Goal: Information Seeking & Learning: Learn about a topic

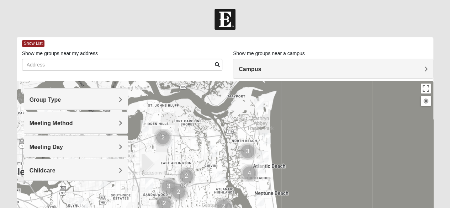
click at [61, 98] on span "Group Type" at bounding box center [46, 100] width 32 height 6
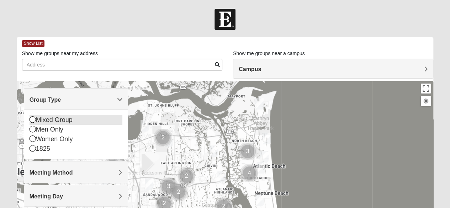
click at [34, 120] on icon at bounding box center [33, 119] width 6 height 6
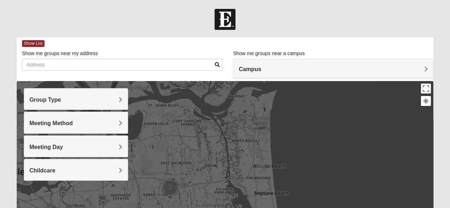
scroll to position [71, 0]
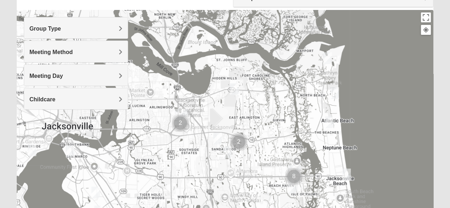
drag, startPoint x: 168, startPoint y: 130, endPoint x: 242, endPoint y: 162, distance: 80.6
click at [242, 162] on div at bounding box center [225, 152] width 417 height 284
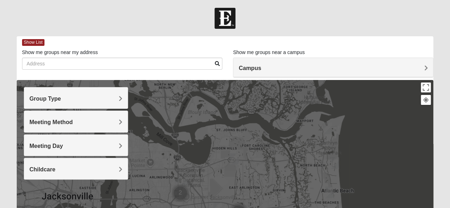
scroll to position [0, 0]
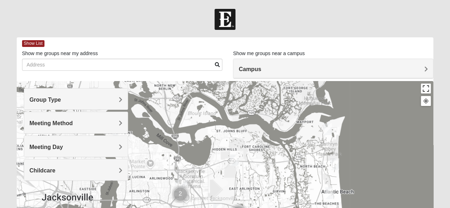
click at [426, 89] on button "Toggle fullscreen view" at bounding box center [426, 89] width 10 height 10
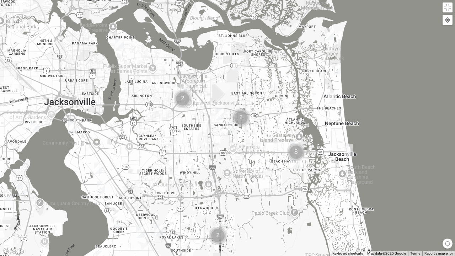
drag, startPoint x: 446, startPoint y: 242, endPoint x: 439, endPoint y: 236, distance: 9.1
click at [446, 208] on button "Map camera controls" at bounding box center [448, 244] width 10 height 10
click at [434, 208] on button "Zoom out" at bounding box center [435, 244] width 10 height 10
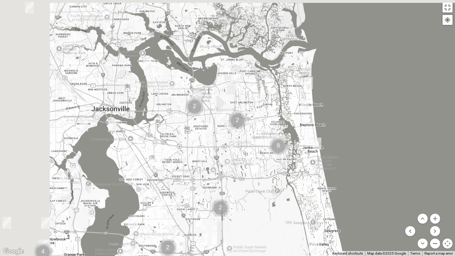
click at [434, 208] on button "Zoom out" at bounding box center [435, 244] width 10 height 10
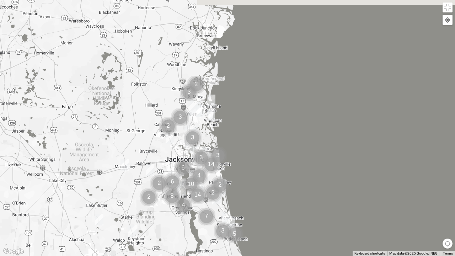
drag, startPoint x: 216, startPoint y: 126, endPoint x: 192, endPoint y: 161, distance: 41.9
click at [192, 161] on img "Cluster of 3 groups" at bounding box center [201, 158] width 18 height 18
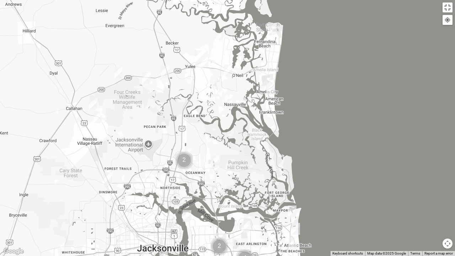
drag, startPoint x: 206, startPoint y: 106, endPoint x: 207, endPoint y: 203, distance: 96.4
click at [207, 203] on div at bounding box center [227, 128] width 455 height 256
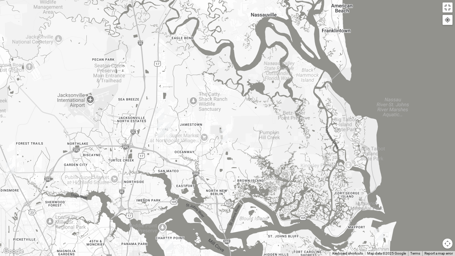
click at [223, 136] on img "Mixed Lancaster 32226" at bounding box center [224, 135] width 9 height 12
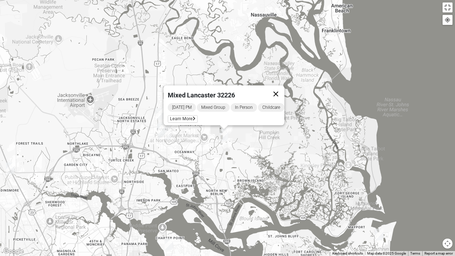
click at [279, 88] on button "Close" at bounding box center [275, 93] width 17 height 17
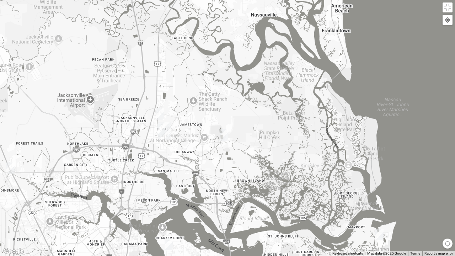
click at [162, 113] on img "Mixed Martins 32218" at bounding box center [160, 114] width 9 height 12
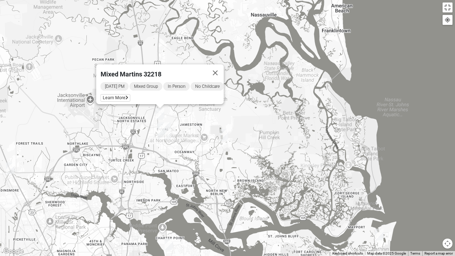
click at [224, 133] on img "Mixed Lancaster 32226" at bounding box center [224, 135] width 9 height 12
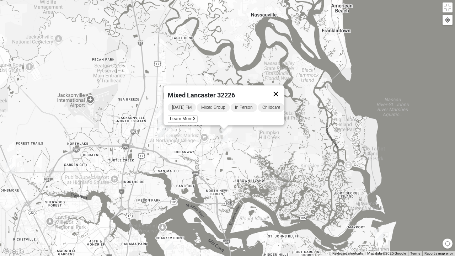
click at [281, 91] on button "Close" at bounding box center [275, 93] width 17 height 17
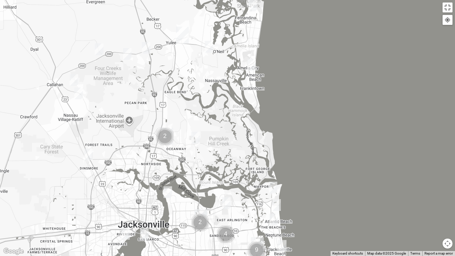
click at [167, 137] on img "Cluster of 2 groups" at bounding box center [165, 137] width 18 height 18
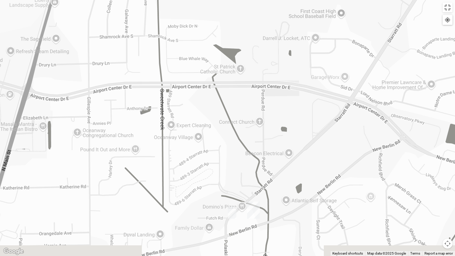
drag, startPoint x: 227, startPoint y: 190, endPoint x: 225, endPoint y: 155, distance: 35.3
click at [225, 155] on div at bounding box center [227, 128] width 455 height 256
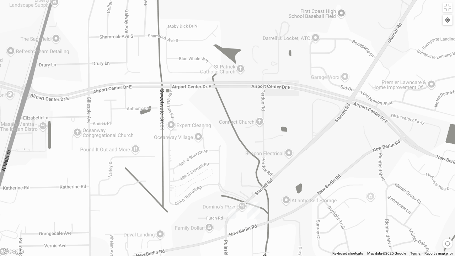
click at [235, 208] on img "On Campus Mixed Gunsolus/Haldenwang 32218" at bounding box center [232, 213] width 9 height 12
click at [230, 208] on img "On Campus Mixed Gunsolus/Haldenwang 32218" at bounding box center [232, 213] width 9 height 12
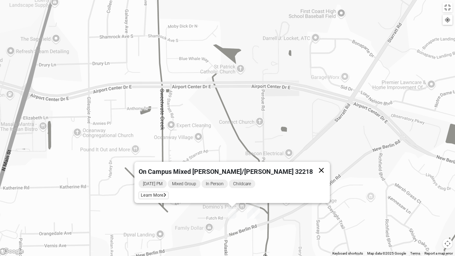
click at [313, 166] on button "Close" at bounding box center [321, 170] width 17 height 17
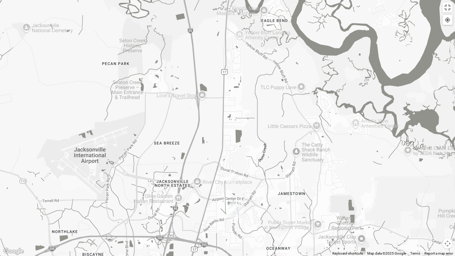
drag, startPoint x: 199, startPoint y: 112, endPoint x: 199, endPoint y: 174, distance: 62.6
click at [199, 174] on div at bounding box center [227, 128] width 455 height 256
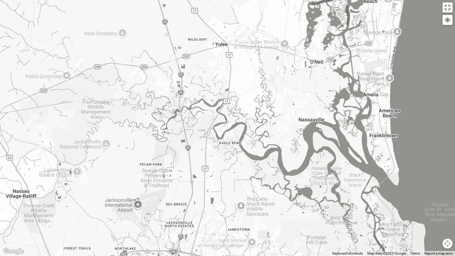
drag, startPoint x: 228, startPoint y: 107, endPoint x: 221, endPoint y: 156, distance: 48.8
click at [221, 156] on div at bounding box center [227, 128] width 455 height 256
click at [175, 62] on img "Mixed Silva 32097 (Starting October 4, 2025)" at bounding box center [173, 60] width 9 height 12
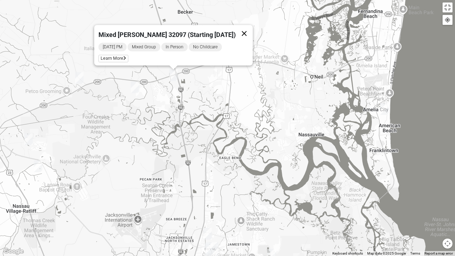
click at [240, 27] on button "Close" at bounding box center [244, 33] width 17 height 17
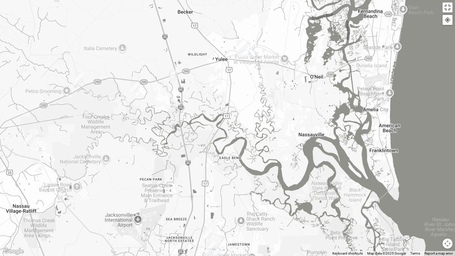
click at [135, 87] on img "Mixed Sheppard/Wetzel 32097" at bounding box center [135, 87] width 9 height 12
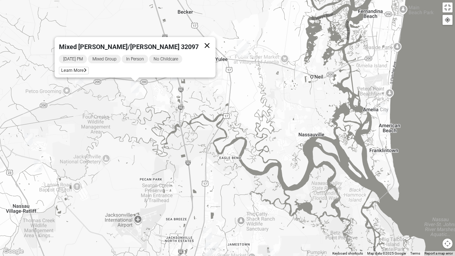
click at [199, 41] on button "Close" at bounding box center [207, 45] width 17 height 17
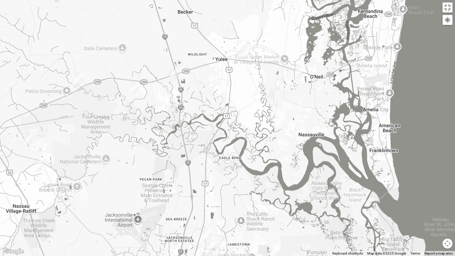
click at [299, 73] on img "Mixed Speed 32034" at bounding box center [299, 72] width 9 height 12
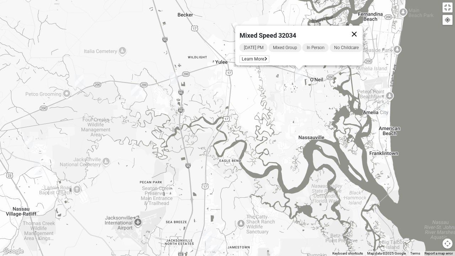
click at [362, 31] on button "Close" at bounding box center [354, 34] width 17 height 17
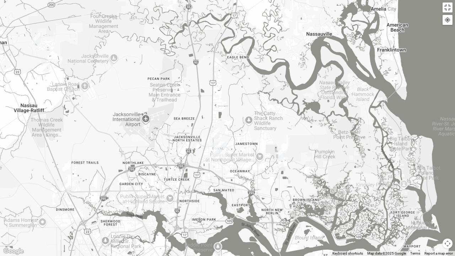
drag, startPoint x: 254, startPoint y: 162, endPoint x: 261, endPoint y: 42, distance: 120.4
click at [261, 42] on div at bounding box center [227, 128] width 455 height 256
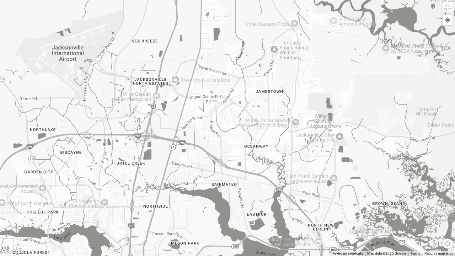
click at [208, 107] on img "On Campus Mixed Gunsolus/Haldenwang 32218" at bounding box center [211, 107] width 9 height 12
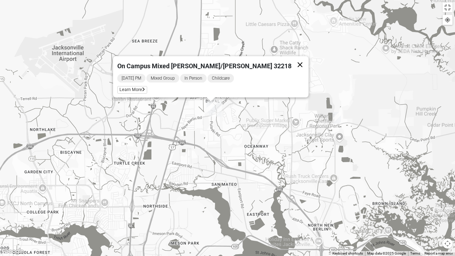
click at [292, 59] on button "Close" at bounding box center [300, 64] width 17 height 17
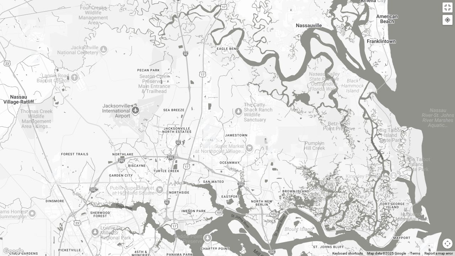
drag, startPoint x: 263, startPoint y: 73, endPoint x: 257, endPoint y: 111, distance: 38.1
click at [257, 111] on div at bounding box center [227, 128] width 455 height 256
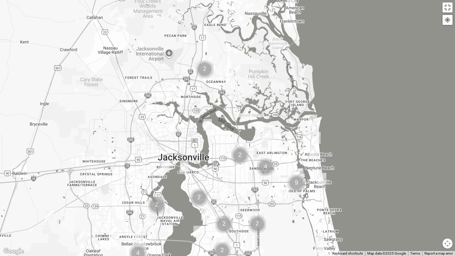
drag, startPoint x: 236, startPoint y: 206, endPoint x: 234, endPoint y: 112, distance: 94.2
click at [234, 112] on div at bounding box center [227, 128] width 455 height 256
click at [448, 208] on button "Map camera controls" at bounding box center [448, 244] width 10 height 10
click at [447, 8] on button "Toggle fullscreen view" at bounding box center [448, 7] width 10 height 10
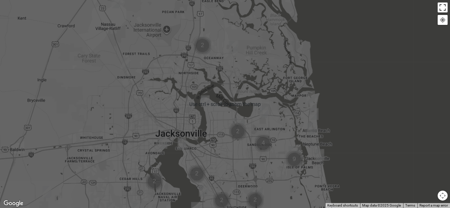
scroll to position [71, 0]
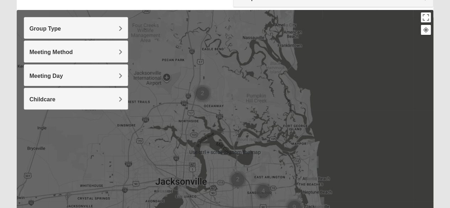
click at [397, 111] on div at bounding box center [225, 152] width 417 height 284
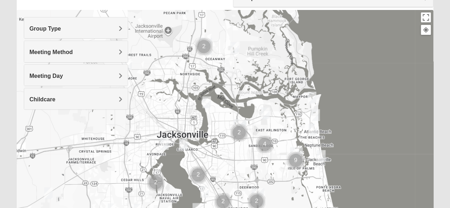
drag, startPoint x: 341, startPoint y: 144, endPoint x: 342, endPoint y: 96, distance: 47.7
click at [342, 96] on div at bounding box center [225, 152] width 417 height 284
click at [183, 144] on img "Mixed Thompson 32207" at bounding box center [183, 144] width 9 height 12
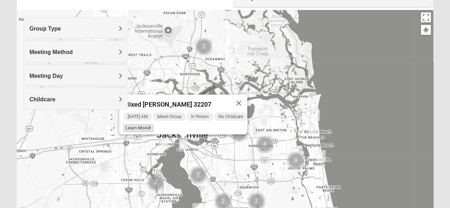
click at [148, 126] on icon at bounding box center [149, 128] width 3 height 4
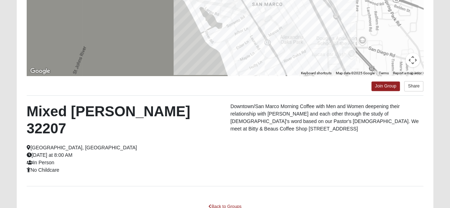
scroll to position [146, 0]
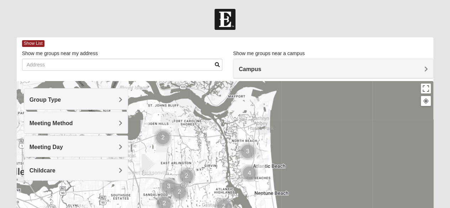
click at [61, 99] on span "Group Type" at bounding box center [46, 100] width 32 height 6
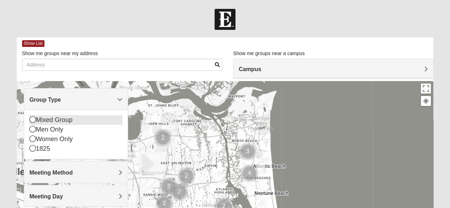
click at [33, 119] on icon at bounding box center [33, 119] width 6 height 6
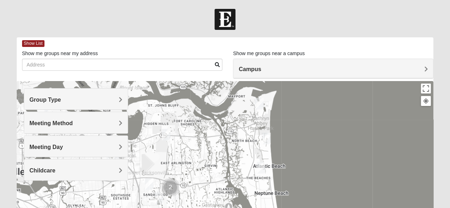
click at [63, 146] on span "Meeting Day" at bounding box center [46, 147] width 33 height 6
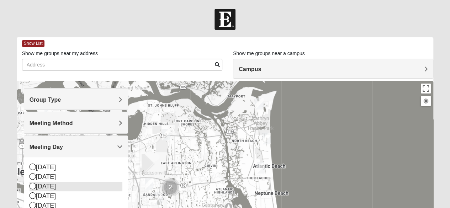
click at [32, 186] on icon at bounding box center [33, 186] width 6 height 6
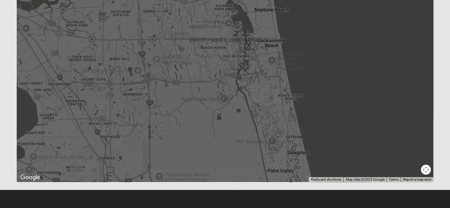
scroll to position [112, 0]
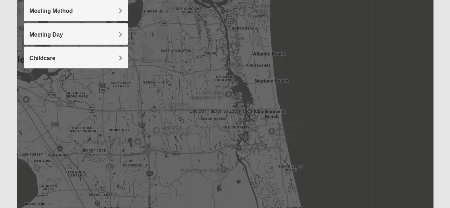
click at [179, 92] on div at bounding box center [225, 111] width 417 height 284
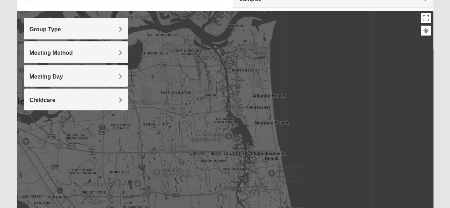
scroll to position [41, 0]
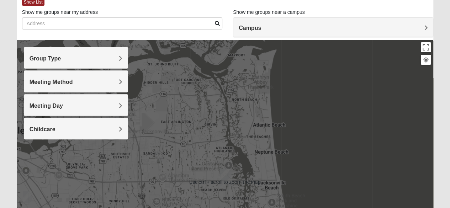
click at [212, 186] on div at bounding box center [225, 182] width 417 height 284
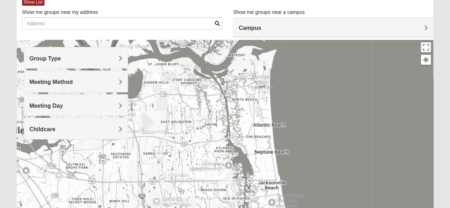
drag, startPoint x: 178, startPoint y: 171, endPoint x: 181, endPoint y: 160, distance: 11.5
click at [181, 162] on div at bounding box center [225, 182] width 417 height 284
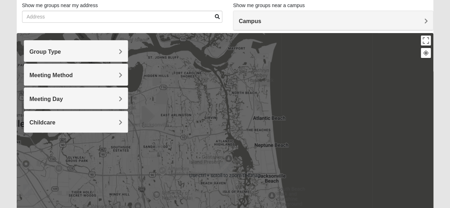
scroll to position [6, 0]
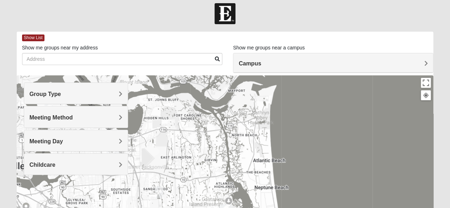
click at [438, 166] on div "Show List Loading Groups Keywords Filter Additional Filters Campus Arlington Ba…" at bounding box center [224, 199] width 427 height 335
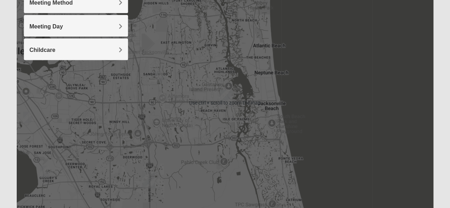
scroll to position [148, 0]
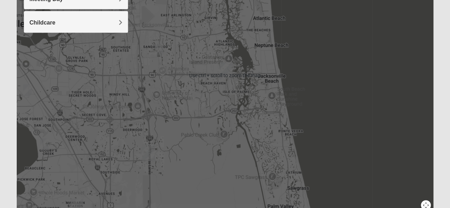
click at [173, 112] on div at bounding box center [225, 75] width 417 height 284
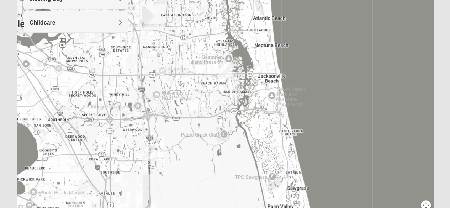
click at [161, 48] on img "Mixed Davis 32246" at bounding box center [159, 50] width 9 height 12
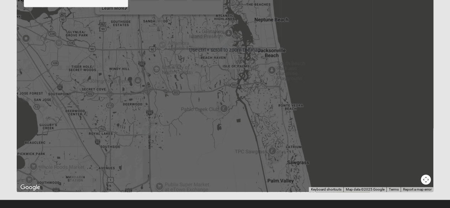
scroll to position [183, 0]
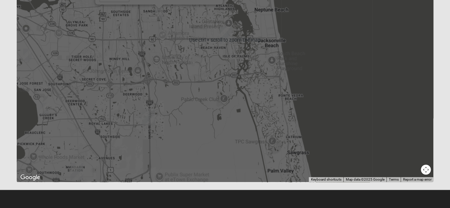
click at [162, 98] on div "Mixed Davis 32246 Tuesday PM Mixed Group In Person No Childcare Learn More" at bounding box center [225, 40] width 417 height 284
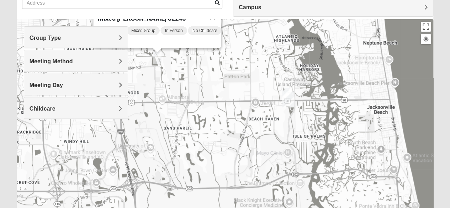
scroll to position [77, 0]
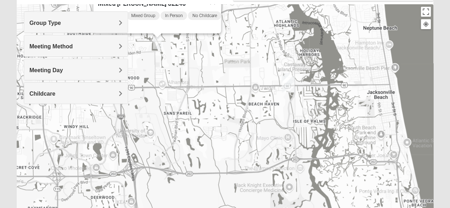
click at [342, 150] on div "Mixed Davis 32246 Tuesday PM Mixed Group In Person No Childcare Learn More" at bounding box center [225, 146] width 417 height 284
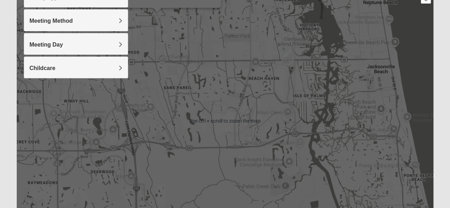
scroll to position [112, 0]
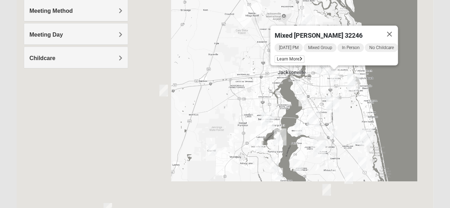
click at [363, 91] on div "Mixed Davis 32246 Tuesday PM Mixed Group In Person No Childcare Learn More" at bounding box center [225, 111] width 417 height 284
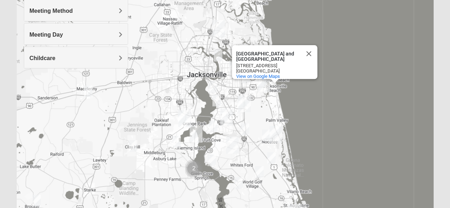
drag, startPoint x: 266, startPoint y: 93, endPoint x: 172, endPoint y: 94, distance: 93.9
click at [172, 94] on div "South Beach Park and Sunshine Playground South Beach Park and Sunshine Playgrou…" at bounding box center [225, 111] width 417 height 284
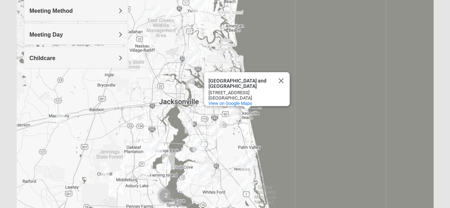
drag, startPoint x: 192, startPoint y: 79, endPoint x: 150, endPoint y: 75, distance: 42.8
click at [163, 106] on div "South Beach Park and Sunshine Playground South Beach Park and Sunshine Playgrou…" at bounding box center [225, 111] width 417 height 284
click at [63, 34] on span "Meeting Day" at bounding box center [46, 35] width 33 height 6
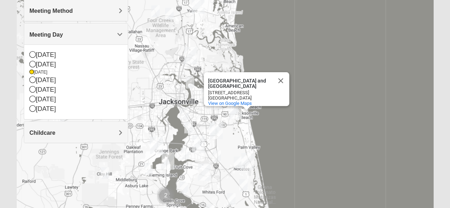
click at [63, 34] on span "Meeting Day" at bounding box center [46, 35] width 33 height 6
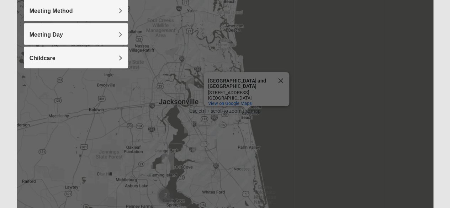
click at [182, 112] on img "Mixed Brown 32207" at bounding box center [184, 114] width 9 height 12
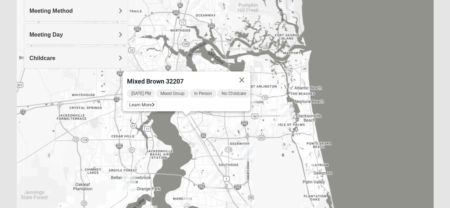
scroll to position [77, 0]
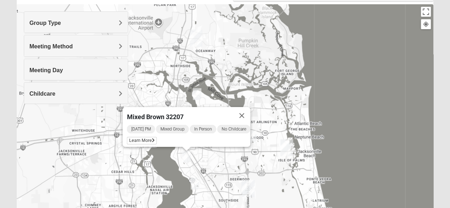
click at [225, 146] on div "To navigate, press the arrow keys. Mixed Brown 32207 Tuesday PM Mixed Group In …" at bounding box center [433, 146] width 417 height 0
click at [196, 94] on img "Mixed Walker 32277" at bounding box center [197, 94] width 9 height 12
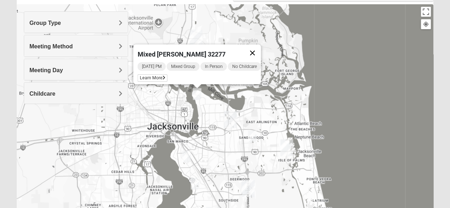
click at [258, 49] on button "Close" at bounding box center [252, 52] width 17 height 17
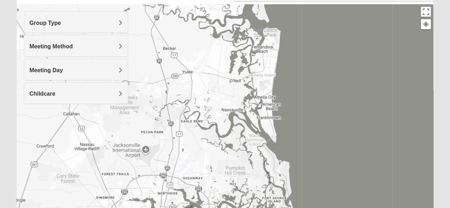
drag, startPoint x: 217, startPoint y: 52, endPoint x: 206, endPoint y: 170, distance: 118.9
click at [206, 170] on div at bounding box center [225, 146] width 417 height 284
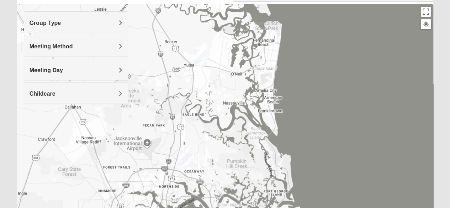
click at [146, 75] on img "Mixed Sheppard/Wetzel 32097" at bounding box center [145, 76] width 9 height 12
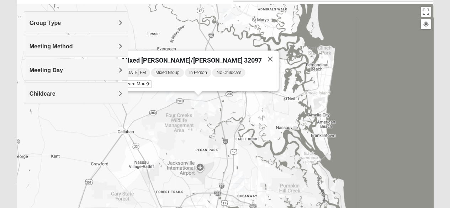
drag, startPoint x: 149, startPoint y: 79, endPoint x: 217, endPoint y: 100, distance: 70.5
click at [203, 101] on div "Mixed Sheppard/Wetzel 32097 Tuesday PM Mixed Group In Person No Childcare Learn…" at bounding box center [225, 146] width 417 height 284
click at [261, 58] on button "Close" at bounding box center [269, 58] width 17 height 17
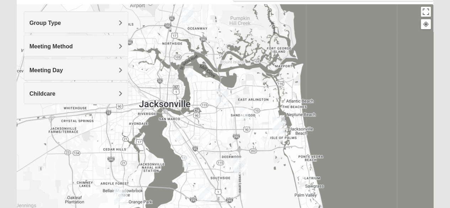
drag, startPoint x: 269, startPoint y: 175, endPoint x: 219, endPoint y: 6, distance: 176.1
click at [219, 6] on div at bounding box center [225, 146] width 417 height 284
click at [245, 112] on img "Mixed Davis 32246" at bounding box center [244, 114] width 9 height 12
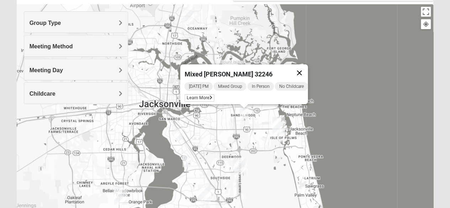
click at [304, 66] on button "Close" at bounding box center [298, 72] width 17 height 17
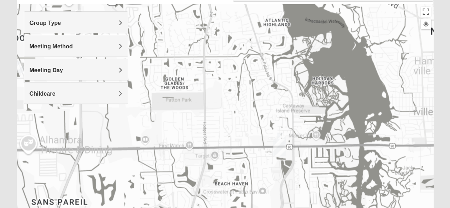
click at [277, 126] on div "To navigate, press the arrow keys." at bounding box center [225, 146] width 417 height 284
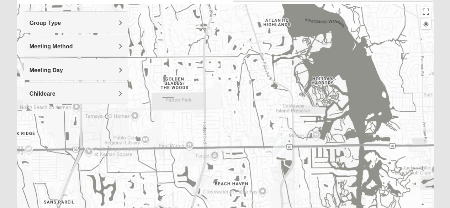
click at [279, 134] on img "On Campus Mixed Vito 32233" at bounding box center [281, 139] width 9 height 12
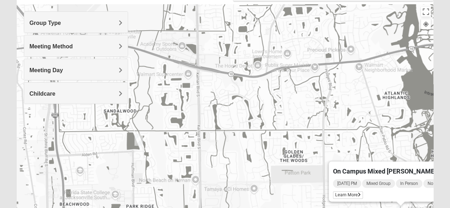
drag, startPoint x: 146, startPoint y: 84, endPoint x: 265, endPoint y: 158, distance: 139.9
click at [265, 158] on div "On Campus Mixed Vito 32233 Tuesday PM Mixed Group In Person No Childcare Learn …" at bounding box center [225, 146] width 417 height 284
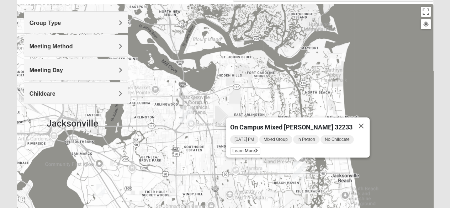
click at [265, 158] on div "On Campus Mixed Vito 32233 Tuesday PM Mixed Group In Person No Childcare Learn …" at bounding box center [225, 146] width 417 height 284
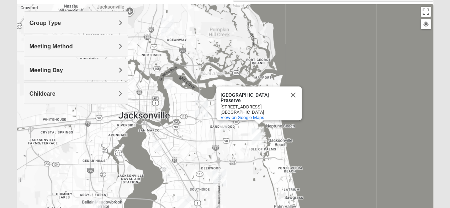
click at [215, 107] on div "Castaway Island Preserve Castaway Island Preserve 2885 San Pablo Rd S Jacksonvi…" at bounding box center [225, 146] width 417 height 284
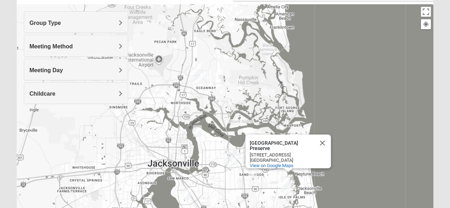
drag, startPoint x: 189, startPoint y: 64, endPoint x: 219, endPoint y: 113, distance: 57.3
click at [219, 113] on div "Castaway Island Preserve Castaway Island Preserve 2885 San Pablo Rd S Jacksonvi…" at bounding box center [225, 146] width 417 height 284
click at [285, 182] on img "San Pablo" at bounding box center [287, 184] width 13 height 17
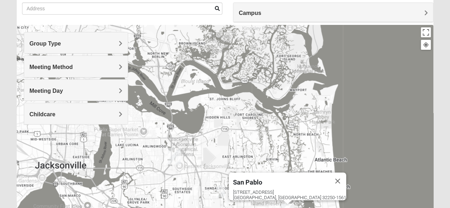
scroll to position [41, 0]
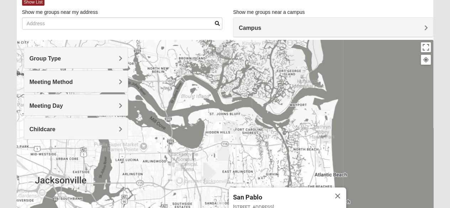
click at [286, 182] on div "To navigate, press the arrow keys. San Pablo 14286 Beach Blvd Jacksonville, FL …" at bounding box center [225, 182] width 417 height 284
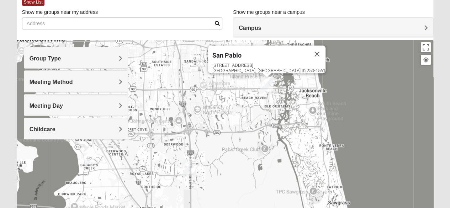
drag, startPoint x: 285, startPoint y: 165, endPoint x: 259, endPoint y: 33, distance: 134.5
click at [263, 21] on div "Show List Loading Groups Keywords Filter Additional Filters Campus Arlington Ba…" at bounding box center [225, 160] width 417 height 328
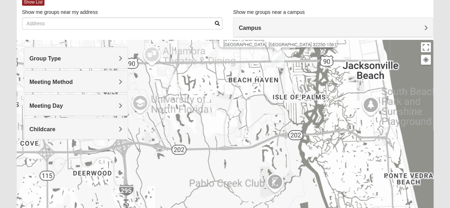
click at [251, 113] on div "San Pablo 14286 Beach Blvd Jacksonville, FL 32250-1561" at bounding box center [225, 182] width 417 height 284
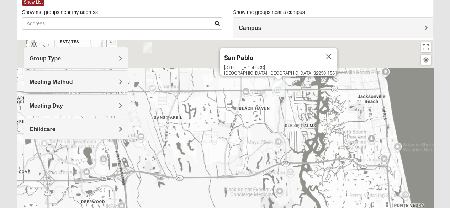
click at [258, 119] on div "San Pablo 14286 Beach Blvd Jacksonville, FL 32250-1561" at bounding box center [225, 182] width 417 height 284
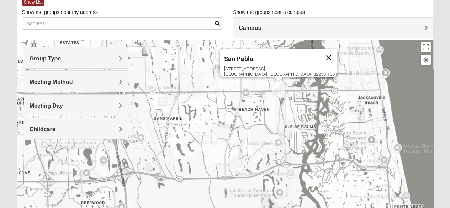
click at [320, 52] on button "Close" at bounding box center [328, 57] width 17 height 17
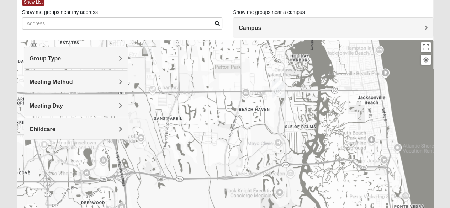
click at [278, 79] on img "On Campus Mixed Vito 32233" at bounding box center [278, 84] width 9 height 12
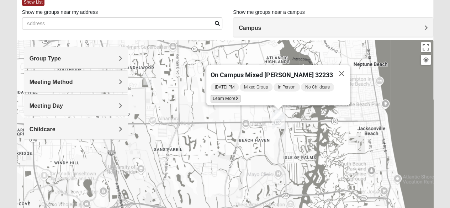
click at [238, 96] on icon at bounding box center [236, 98] width 3 height 4
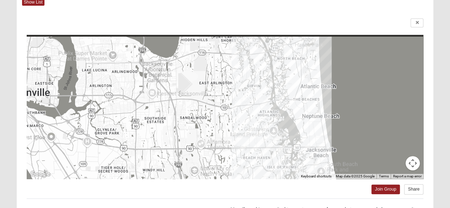
click at [278, 153] on div at bounding box center [225, 108] width 397 height 142
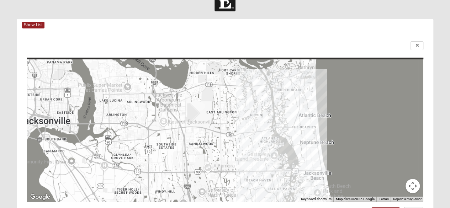
scroll to position [0, 0]
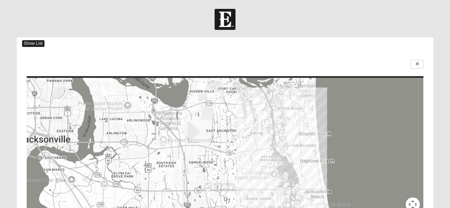
click at [39, 44] on span "Show List" at bounding box center [33, 43] width 22 height 7
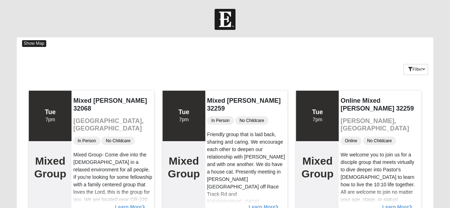
click at [41, 42] on span "Show Map" at bounding box center [34, 43] width 24 height 7
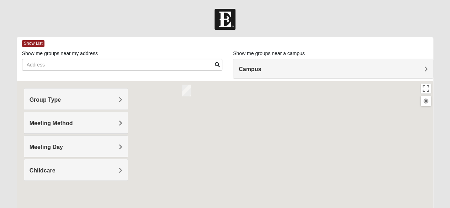
click at [122, 146] on div "Meeting Day" at bounding box center [75, 146] width 103 height 21
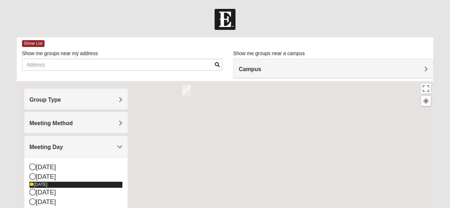
click at [31, 183] on icon at bounding box center [32, 184] width 4 height 4
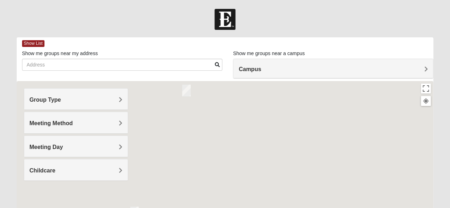
click at [63, 145] on span "Meeting Day" at bounding box center [46, 147] width 33 height 6
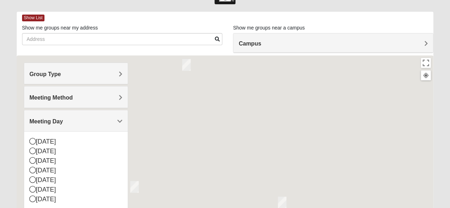
scroll to position [36, 0]
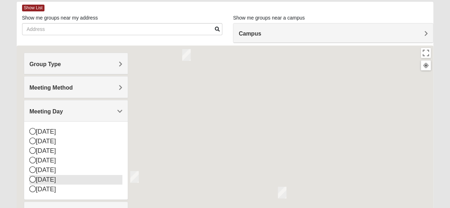
click at [32, 180] on icon at bounding box center [33, 179] width 6 height 6
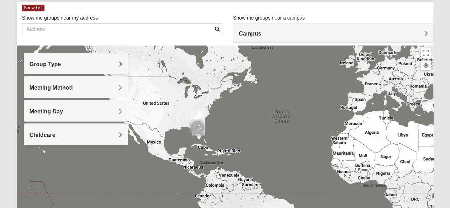
click at [190, 106] on div at bounding box center [225, 188] width 417 height 284
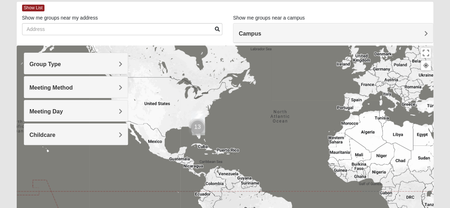
click at [190, 106] on div at bounding box center [225, 188] width 417 height 284
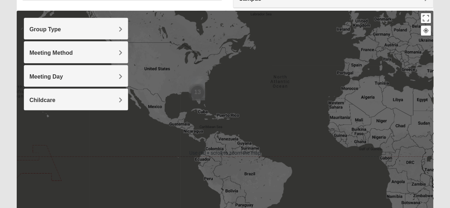
scroll to position [71, 0]
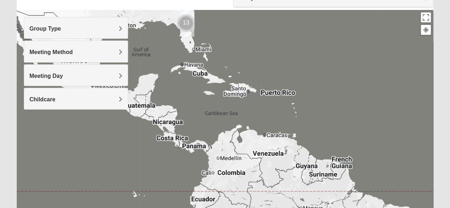
click at [204, 134] on div at bounding box center [225, 152] width 417 height 284
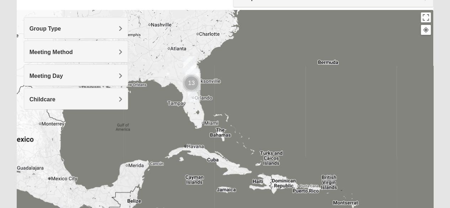
drag, startPoint x: 202, startPoint y: 78, endPoint x: 219, endPoint y: 219, distance: 142.2
click at [219, 208] on html "Log In Find A Group Error Show List Loading Groups" at bounding box center [225, 124] width 450 height 391
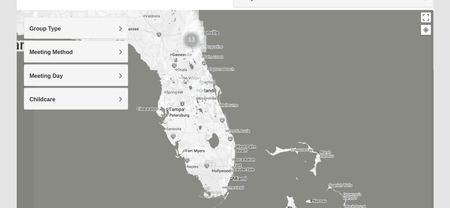
click at [198, 130] on div at bounding box center [225, 152] width 417 height 284
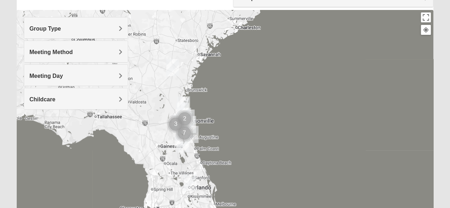
drag, startPoint x: 188, startPoint y: 75, endPoint x: 183, endPoint y: 155, distance: 79.4
click at [180, 179] on div at bounding box center [225, 152] width 417 height 284
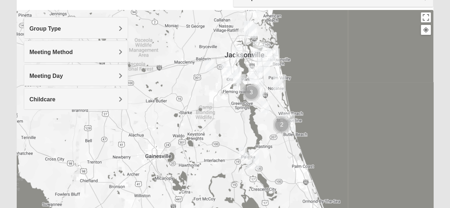
click at [170, 98] on div at bounding box center [225, 152] width 417 height 284
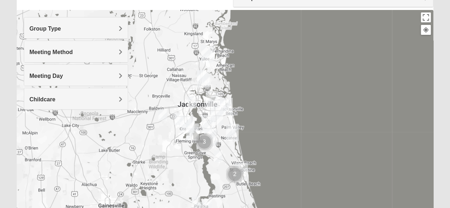
drag, startPoint x: 201, startPoint y: 87, endPoint x: 154, endPoint y: 137, distance: 68.4
click at [154, 137] on div at bounding box center [225, 152] width 417 height 284
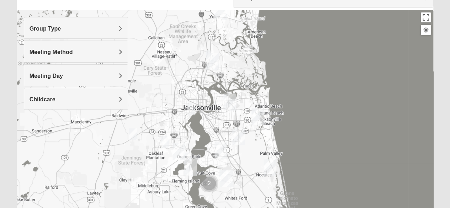
drag, startPoint x: 193, startPoint y: 105, endPoint x: 192, endPoint y: 110, distance: 5.4
click at [192, 110] on img "Mixed Holleman 32205" at bounding box center [191, 109] width 9 height 12
click at [208, 52] on img "Mixed Martins 32218" at bounding box center [210, 56] width 9 height 12
